Goal: Information Seeking & Learning: Learn about a topic

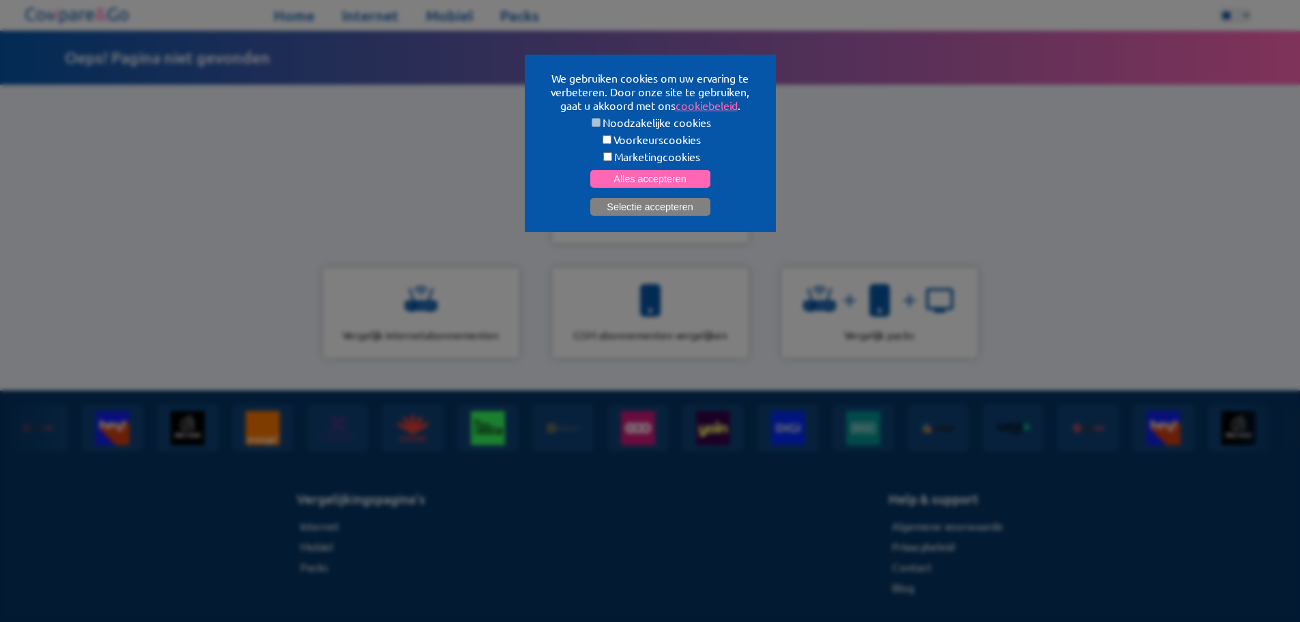
click at [672, 205] on button "Selectie accepteren" at bounding box center [650, 207] width 120 height 18
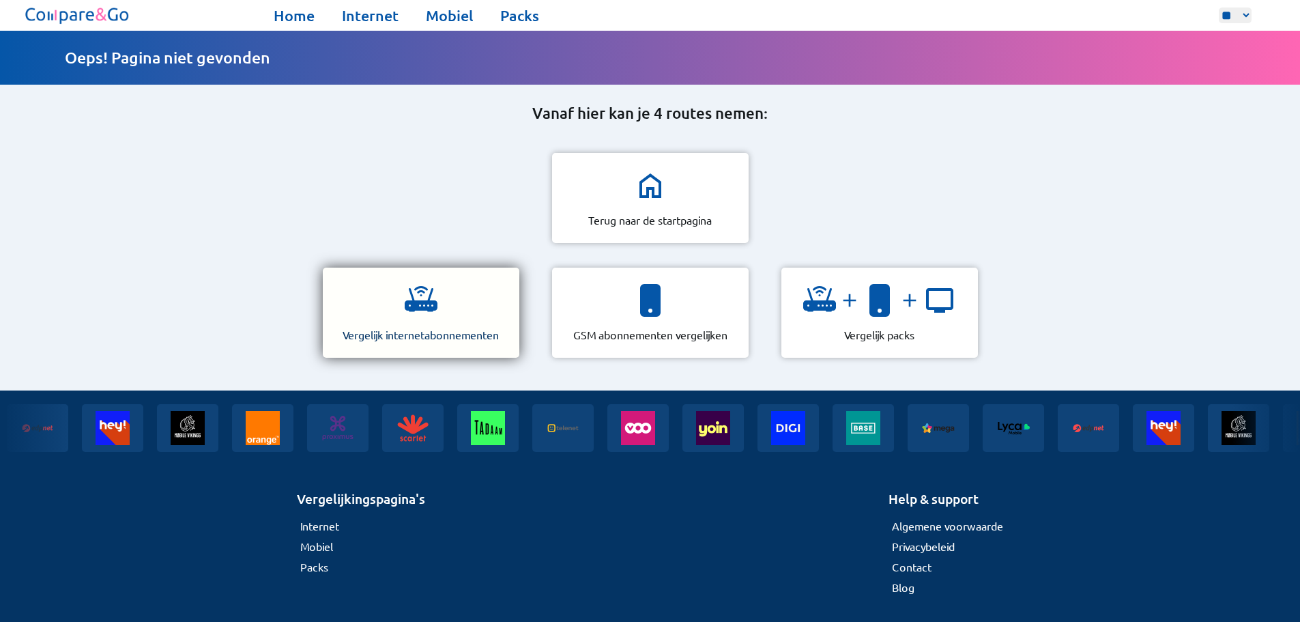
click at [463, 304] on div "Vergelijk internetabonnementen" at bounding box center [421, 312] width 196 height 90
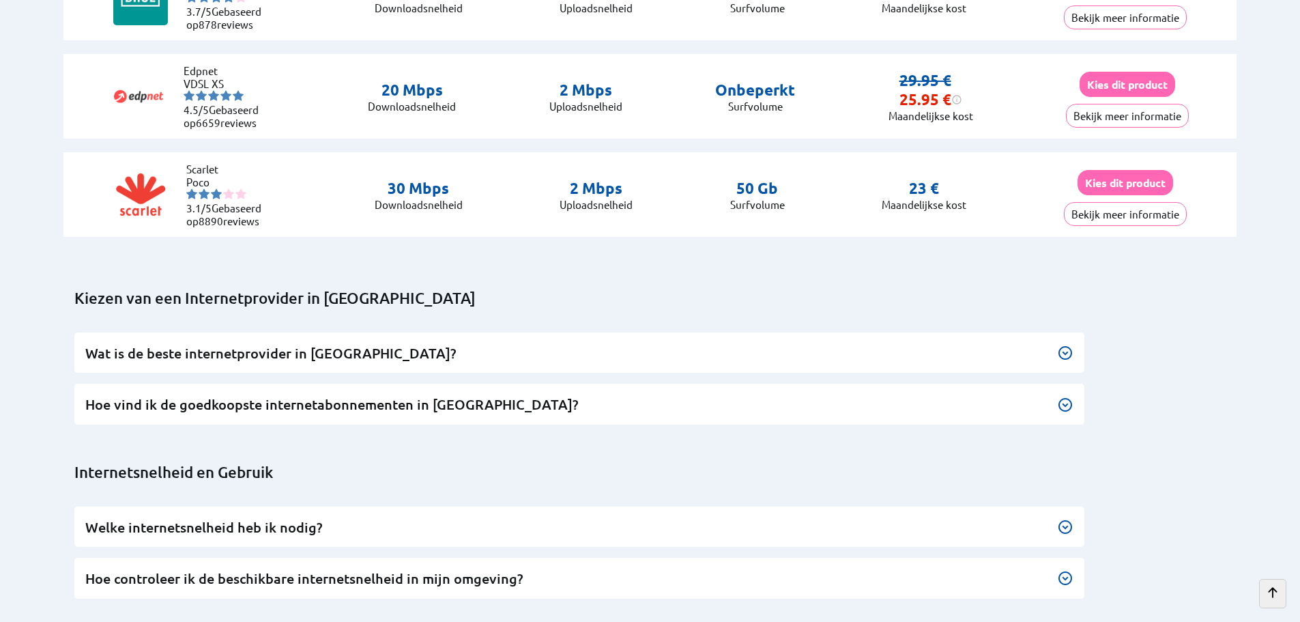
scroll to position [3686, 0]
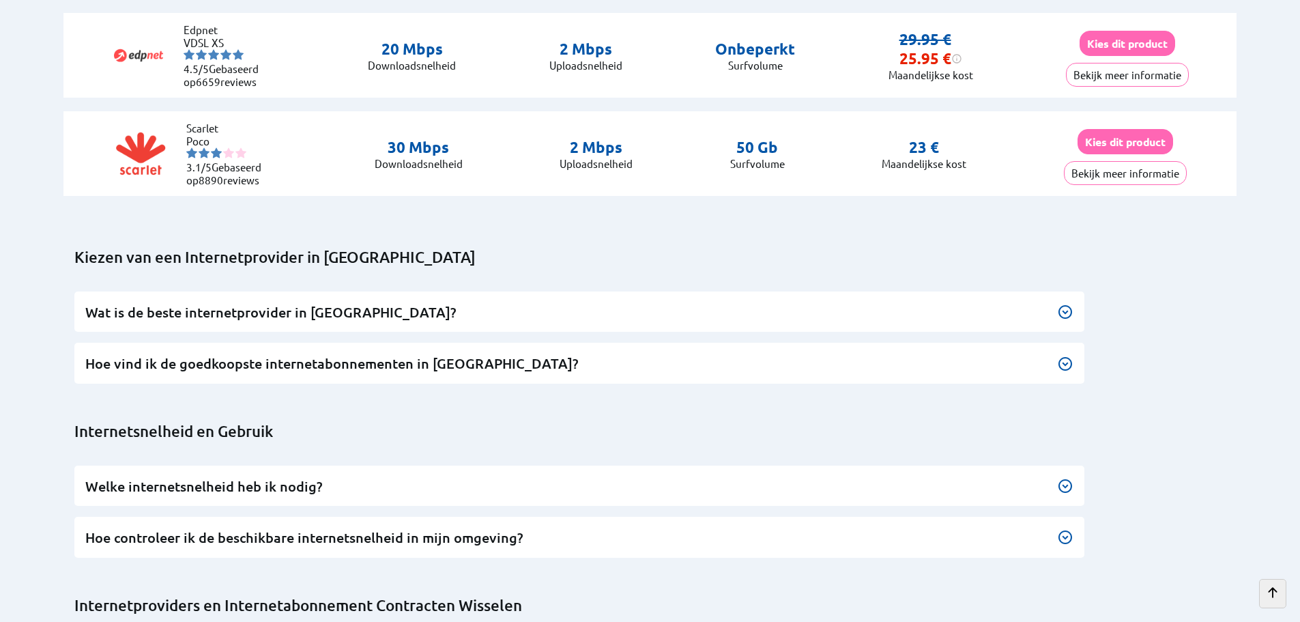
click at [876, 303] on h3 "Wat is de beste internetprovider in [GEOGRAPHIC_DATA]?" at bounding box center [579, 312] width 988 height 18
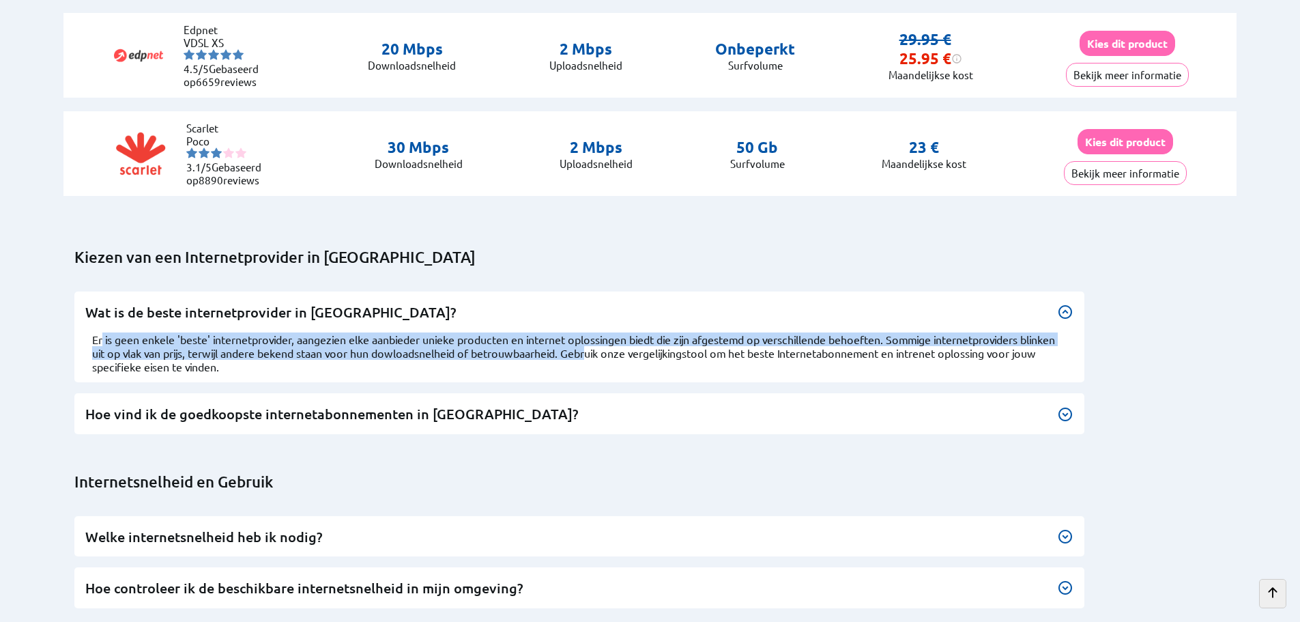
drag, startPoint x: 103, startPoint y: 329, endPoint x: 634, endPoint y: 343, distance: 531.0
click at [634, 343] on p "Er is geen enkele 'beste' internetprovider, aangezien elke aanbieder unieke pro…" at bounding box center [579, 352] width 974 height 41
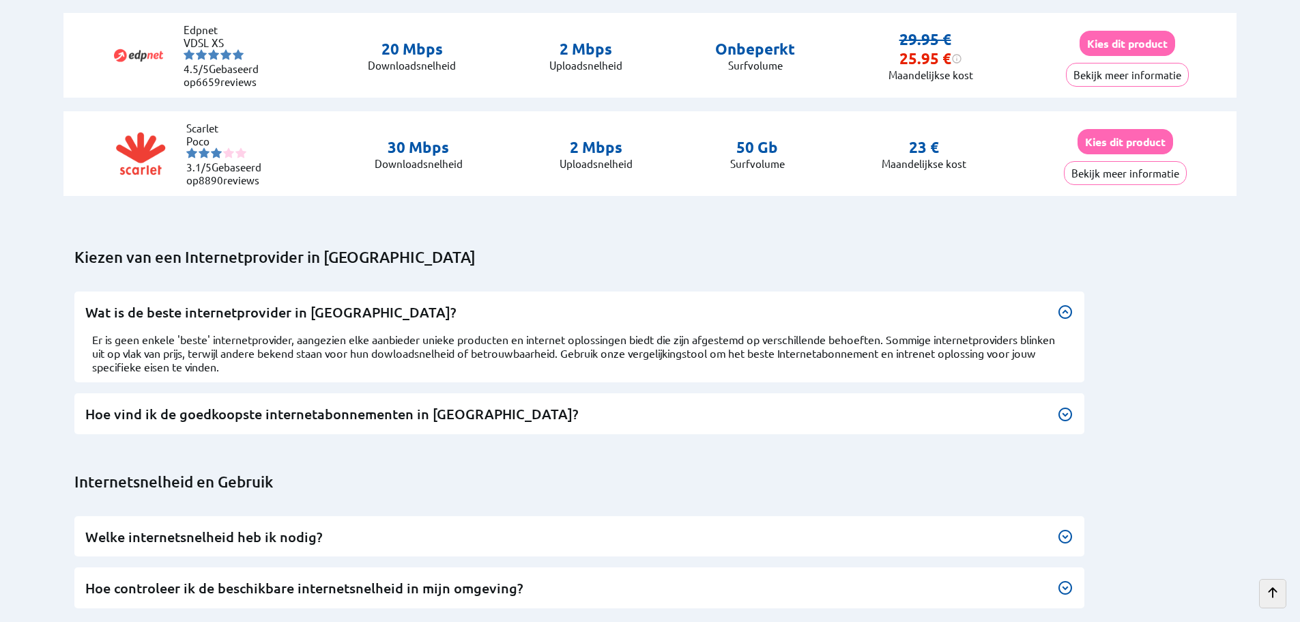
click at [423, 395] on div "Hoe vind ik de goedkoopste internetabonnementen in [GEOGRAPHIC_DATA]? Begin met…" at bounding box center [579, 413] width 1010 height 40
click at [420, 405] on h3 "Hoe vind ik de goedkoopste internetabonnementen in België?" at bounding box center [579, 414] width 988 height 18
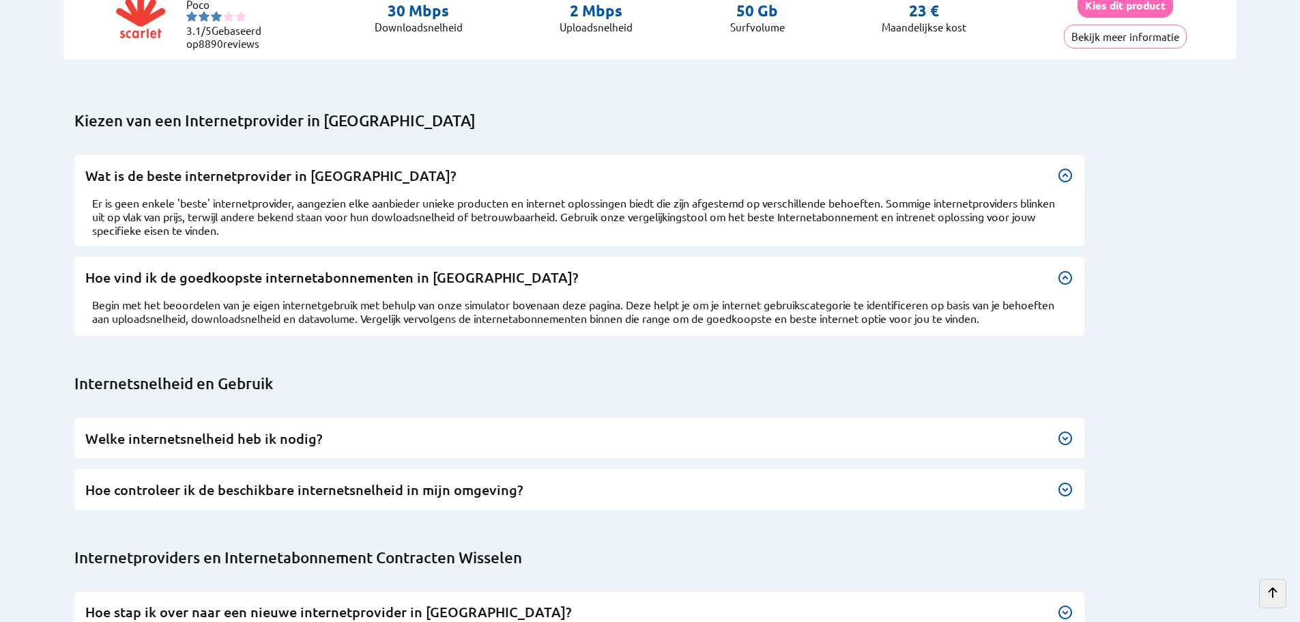
scroll to position [3890, 0]
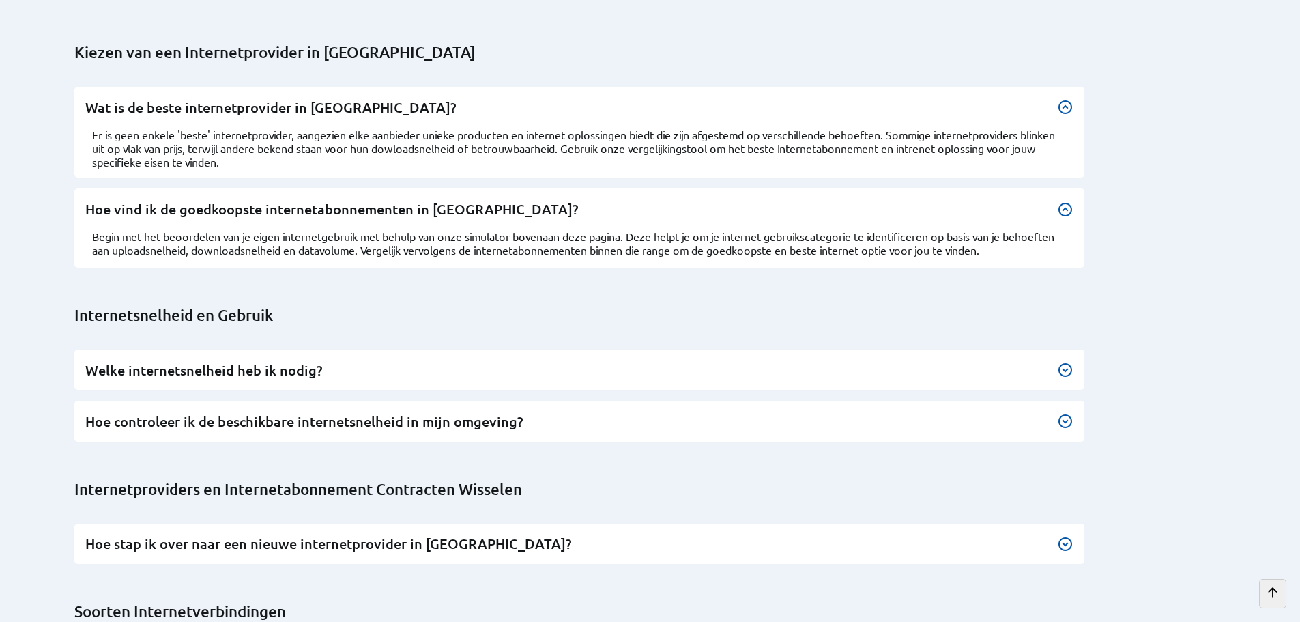
click at [336, 370] on div "Welke internetsnelheid heb ik nodig? We hebben gebruikers ingedeeld in drie gro…" at bounding box center [579, 369] width 1010 height 40
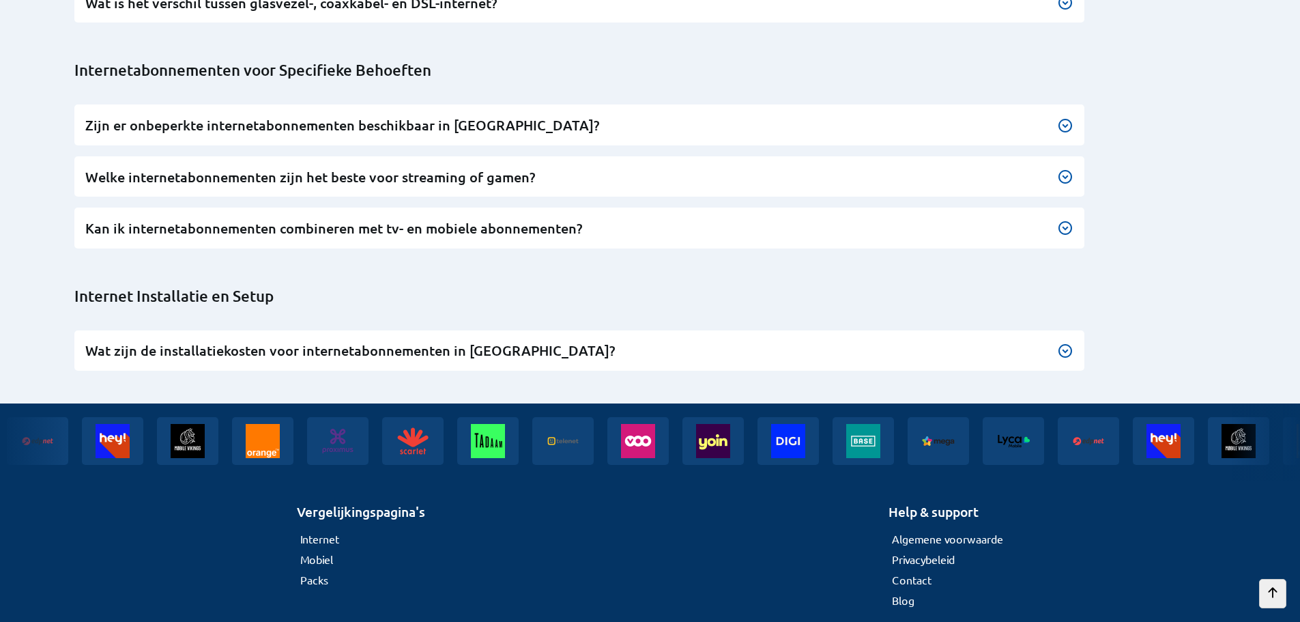
scroll to position [4556, 0]
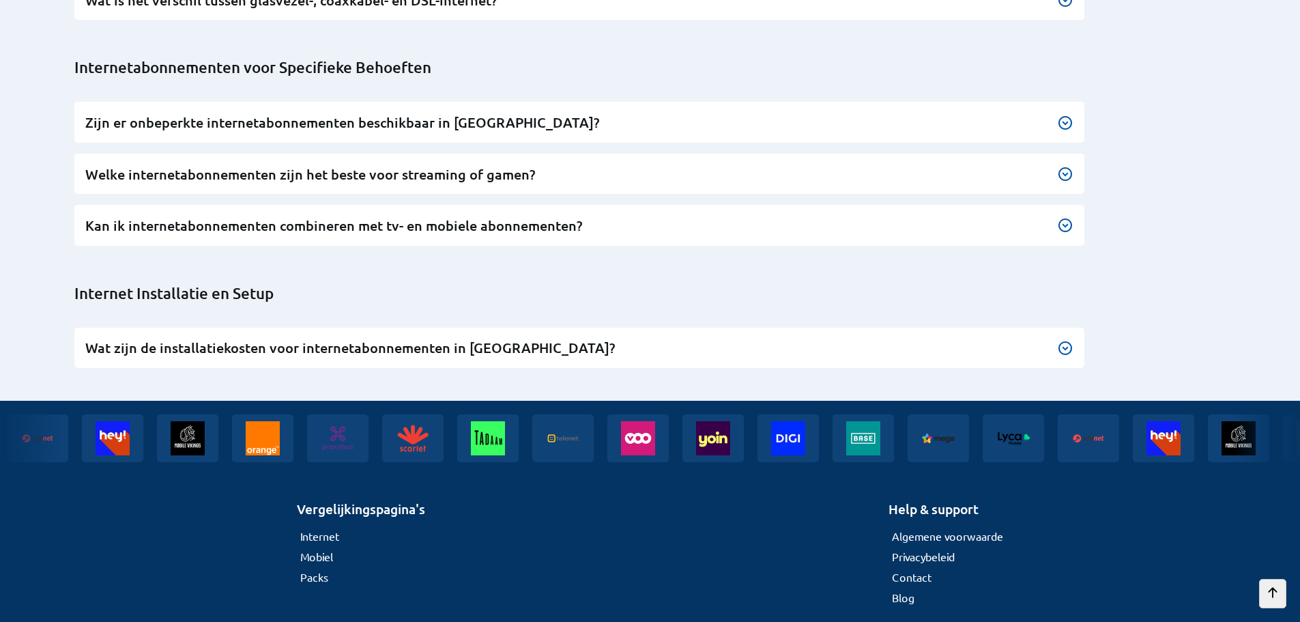
click at [1273, 596] on icon at bounding box center [1272, 592] width 12 height 12
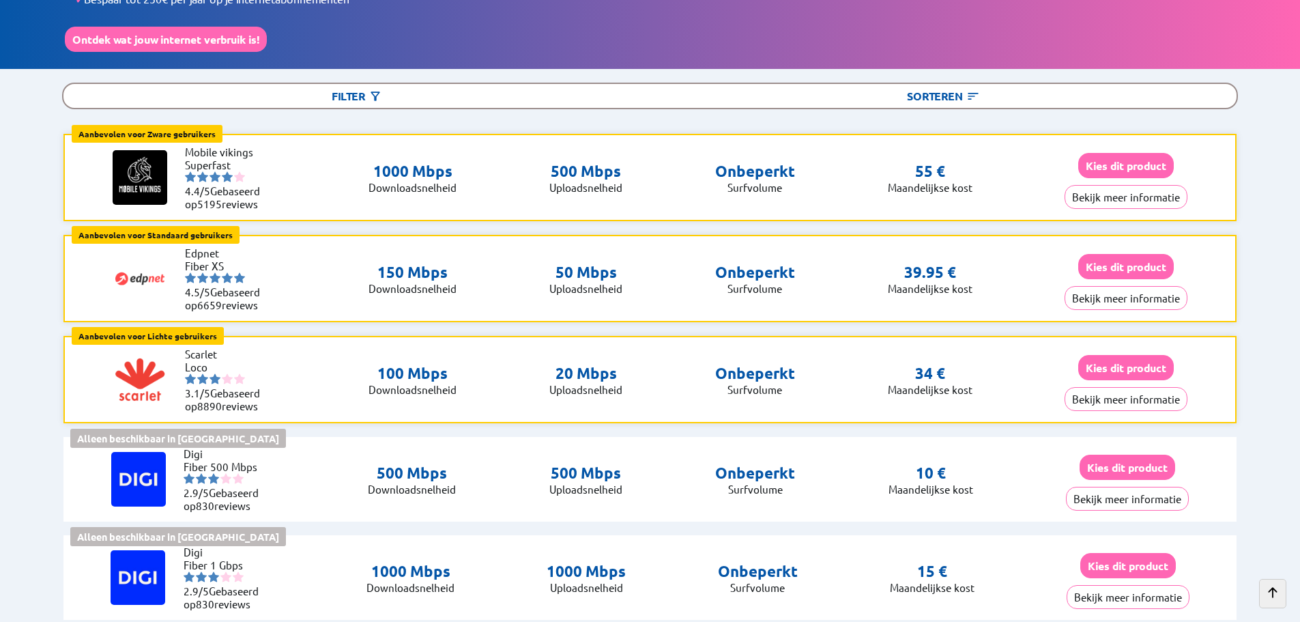
scroll to position [0, 0]
